Goal: Check status: Check status

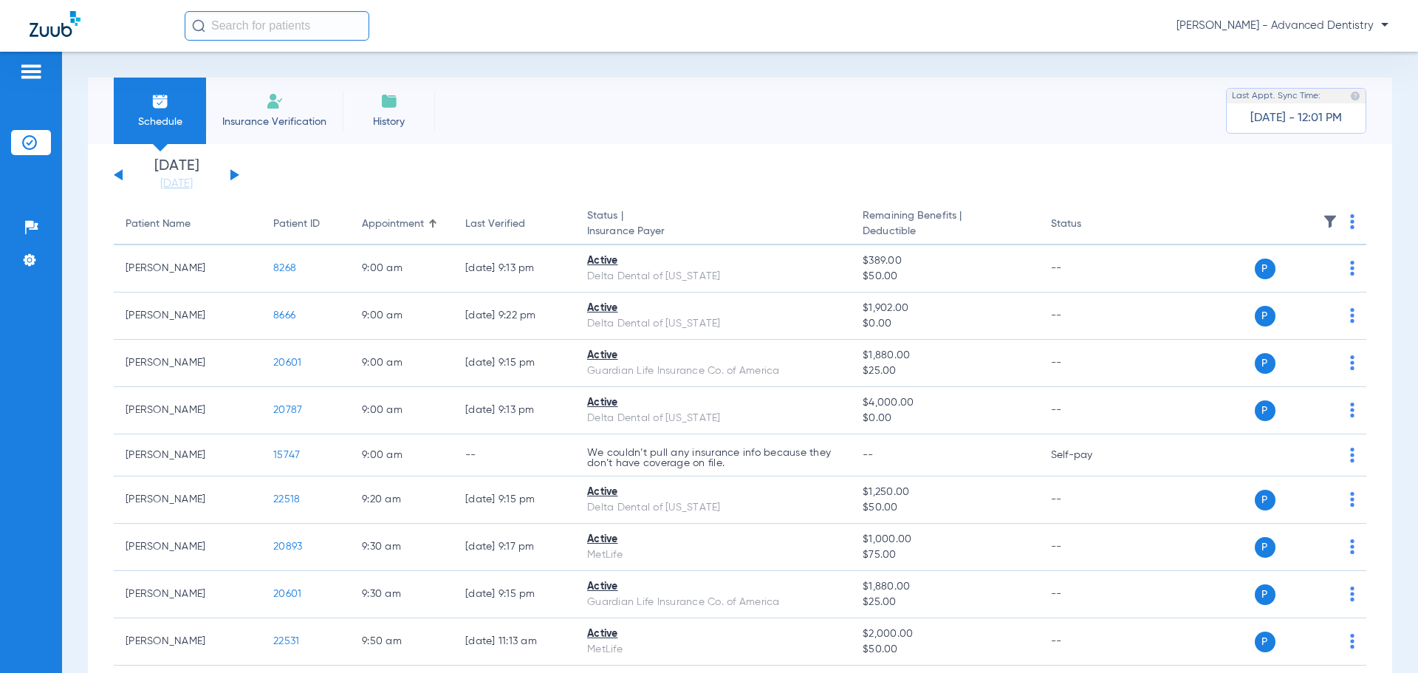
click at [232, 172] on button at bounding box center [234, 174] width 9 height 11
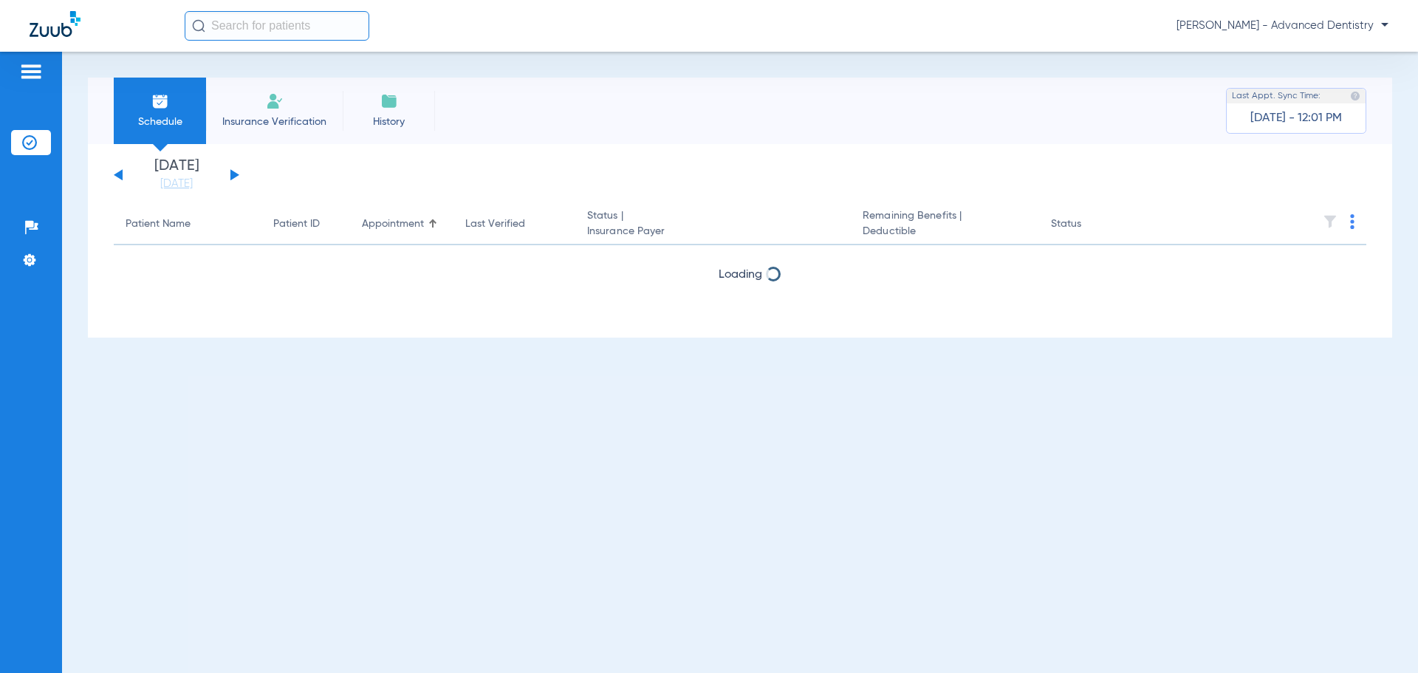
click at [232, 172] on button at bounding box center [234, 174] width 9 height 11
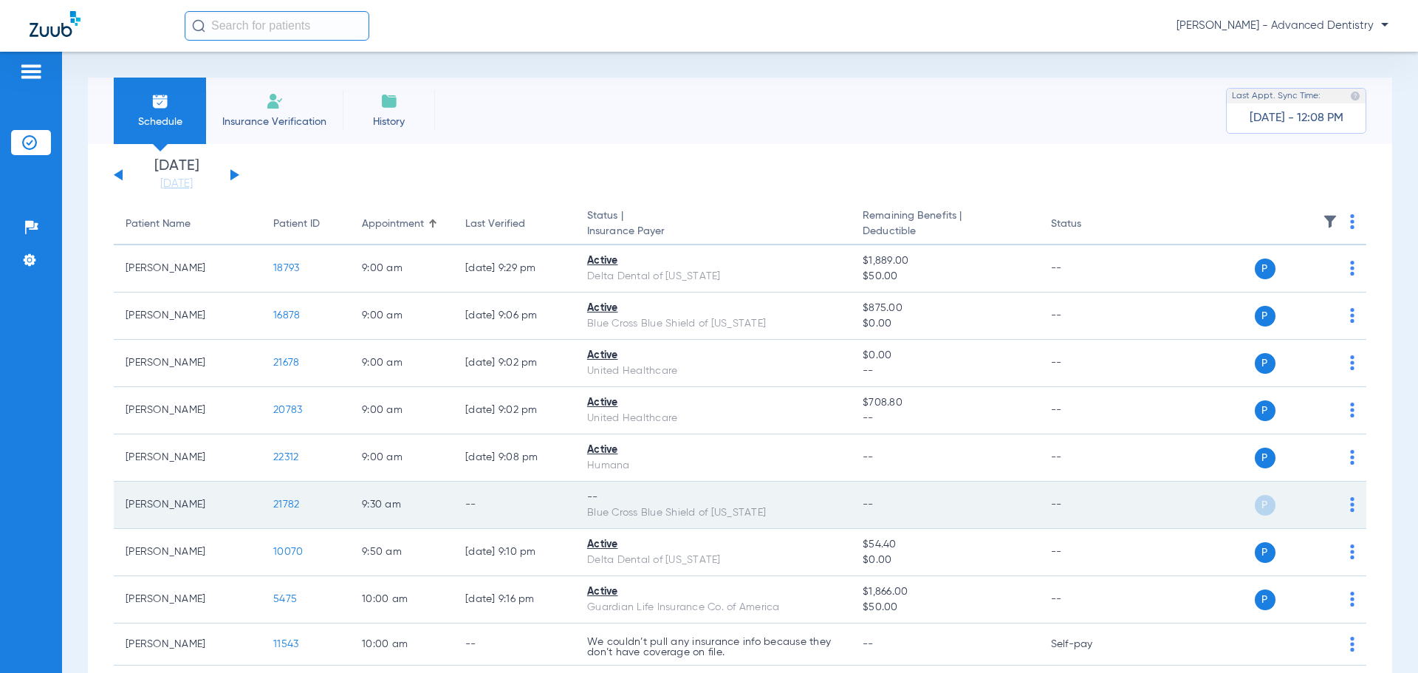
click at [818, 509] on div "Blue Cross Blue Shield of [US_STATE]" at bounding box center [713, 513] width 252 height 16
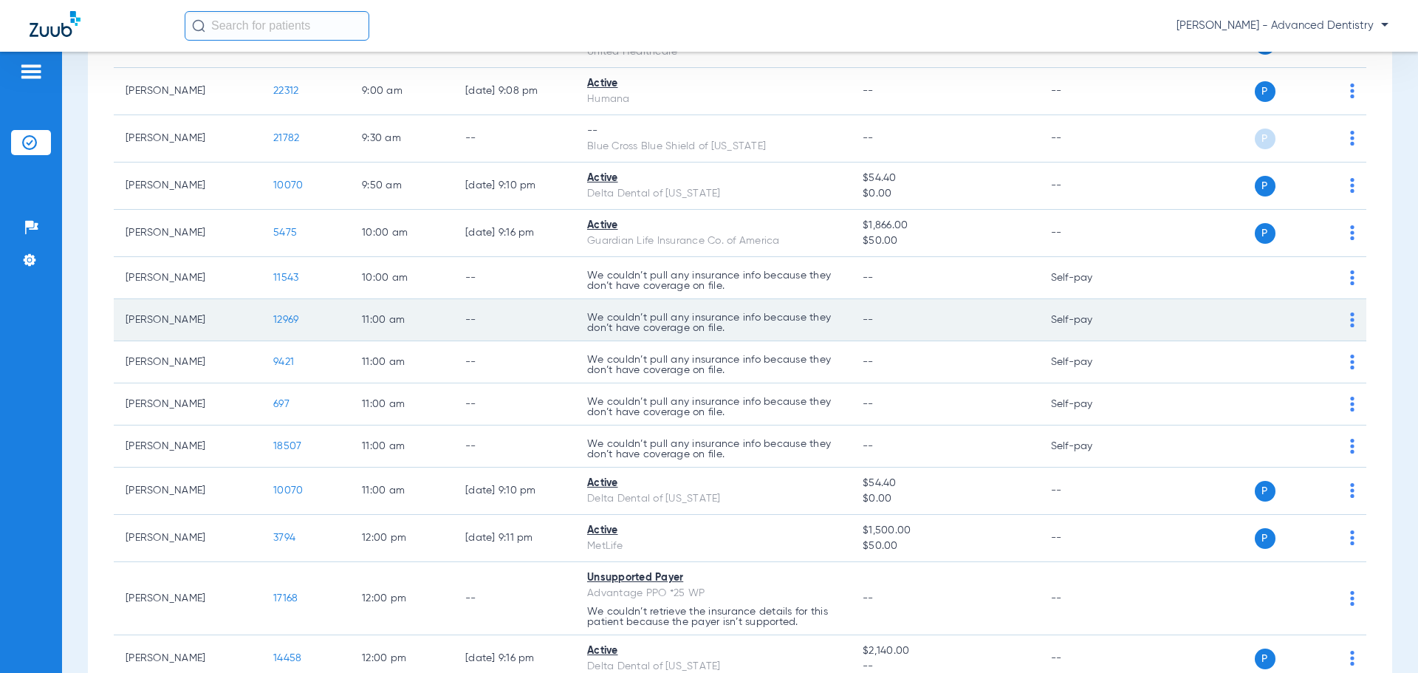
scroll to position [369, 0]
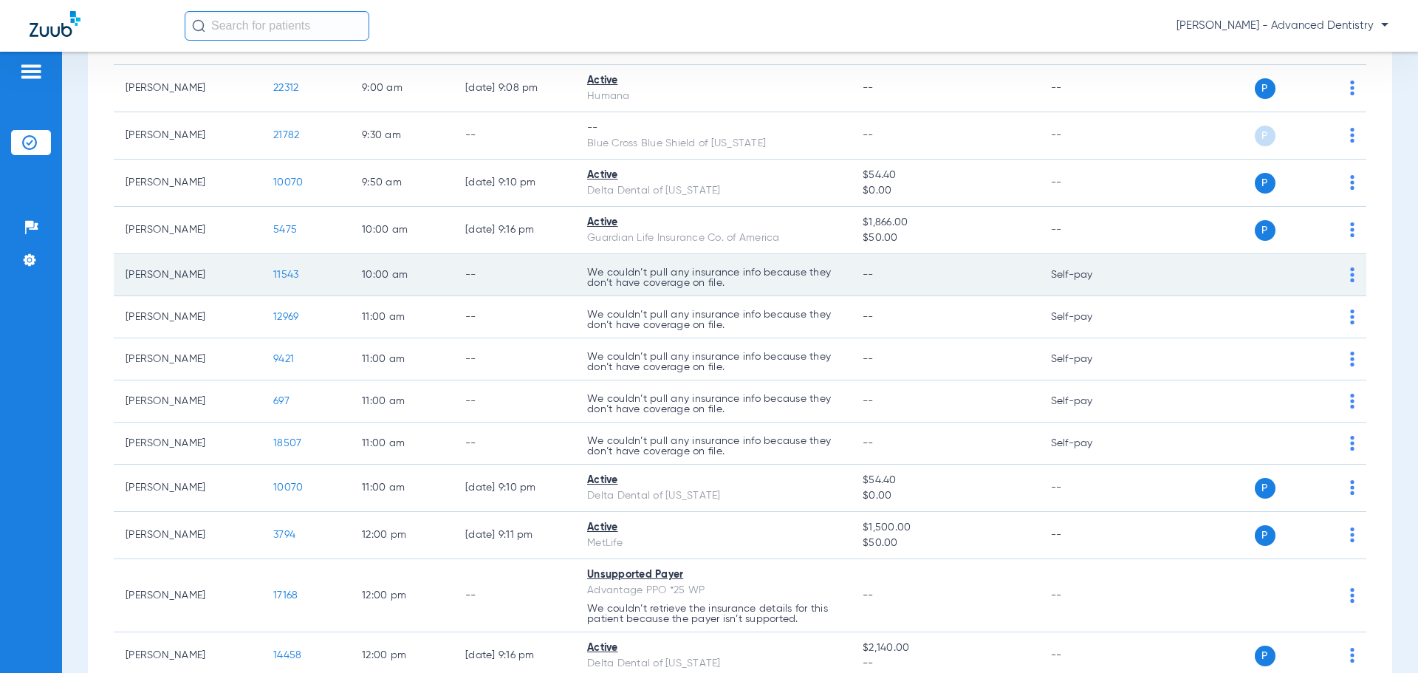
click at [1177, 273] on div "P S" at bounding box center [1247, 274] width 216 height 21
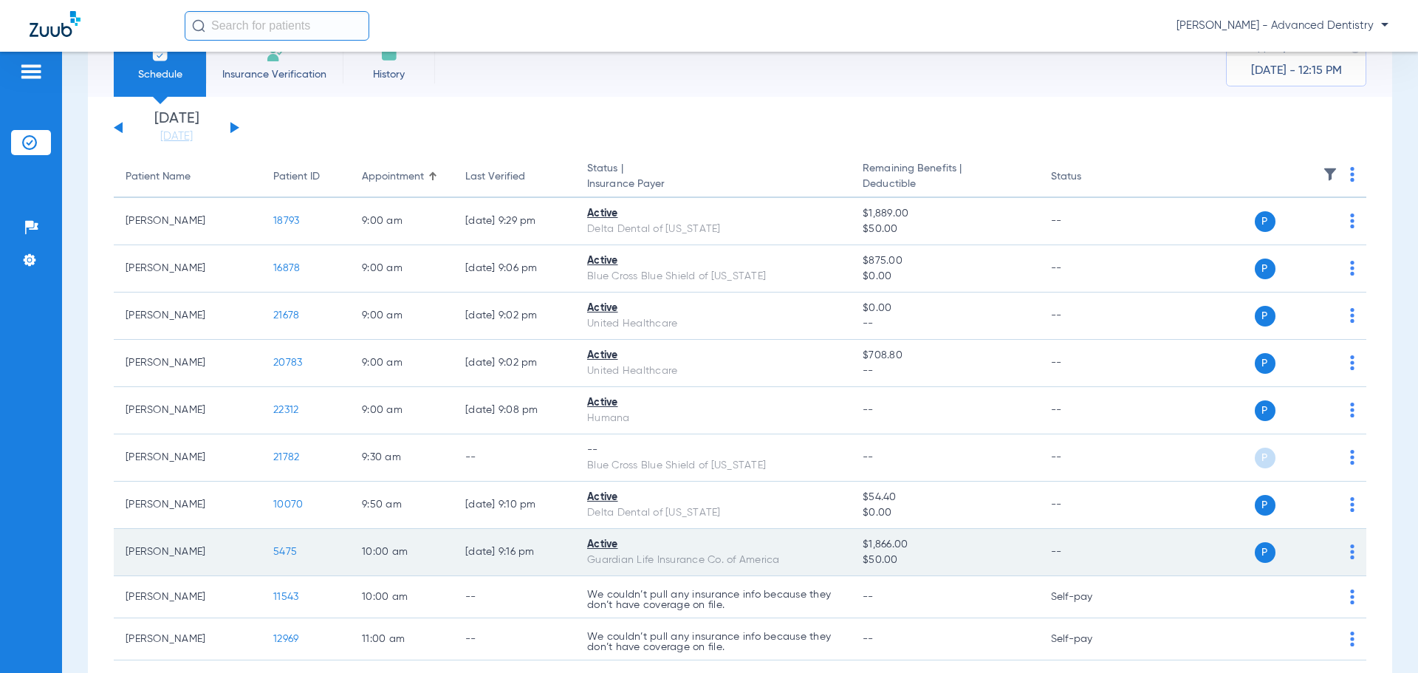
scroll to position [74, 0]
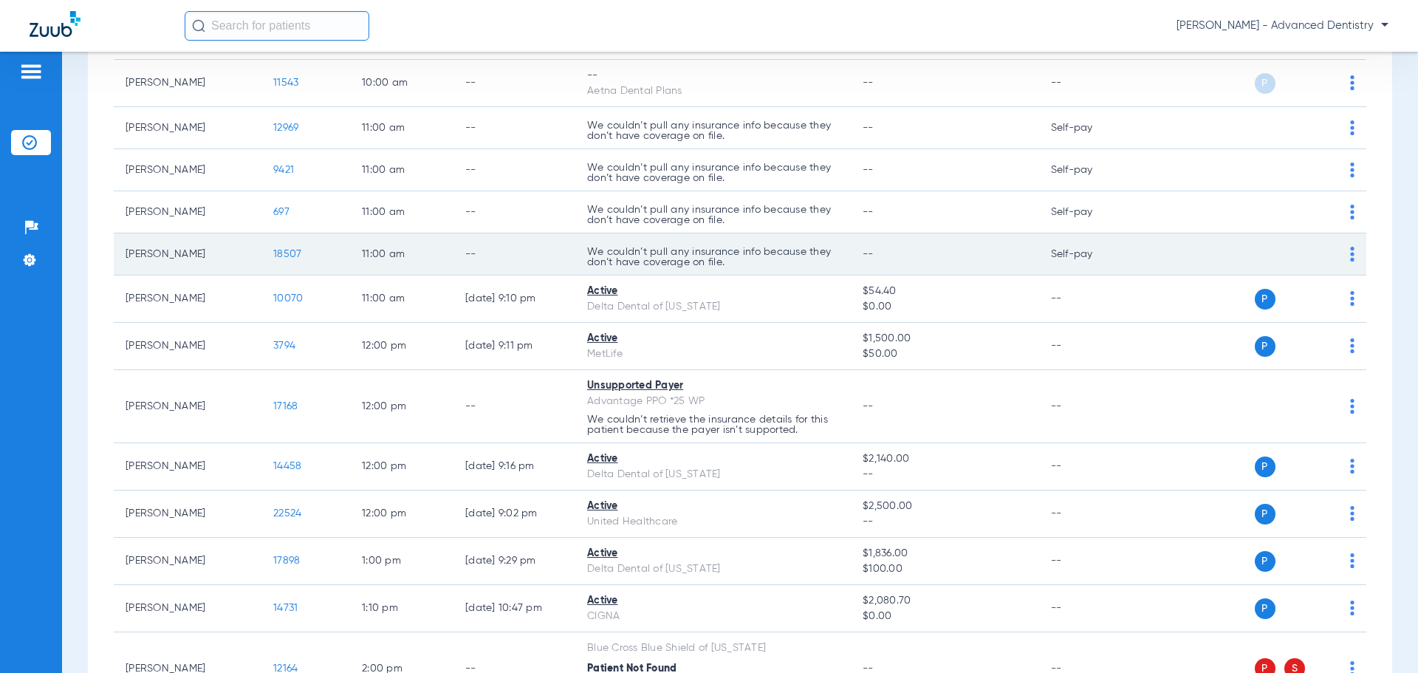
scroll to position [517, 0]
